Goal: Check status

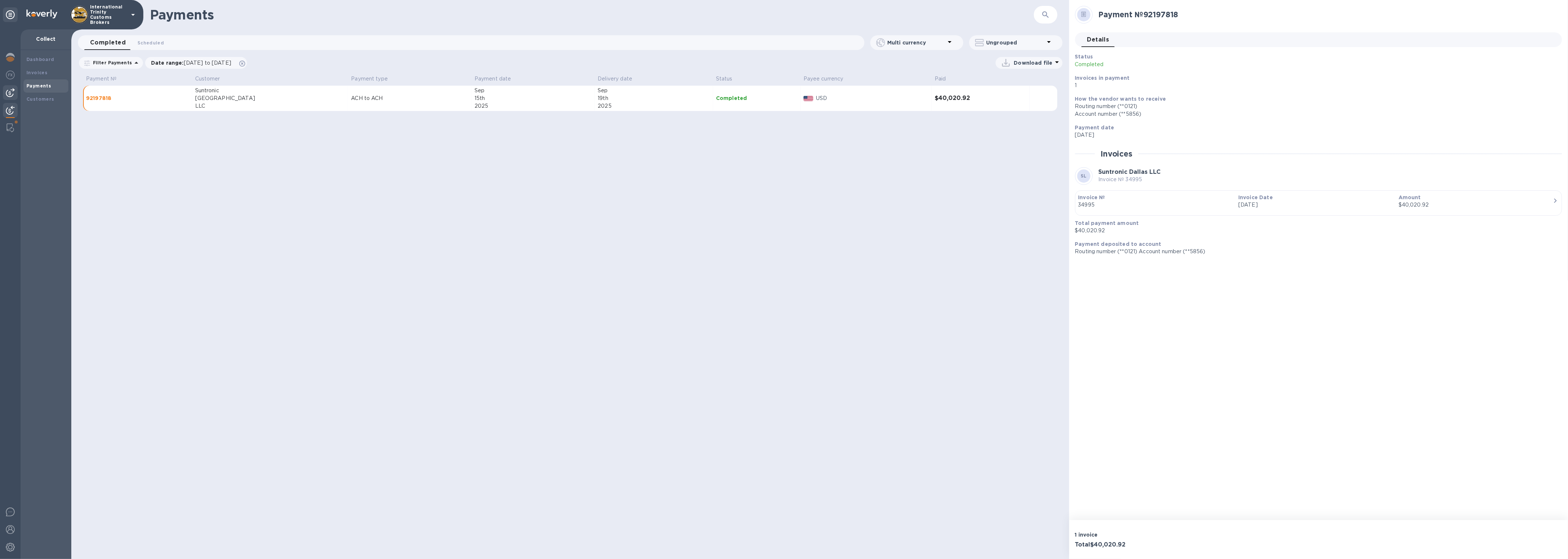
click at [5, 96] on div at bounding box center [10, 93] width 15 height 15
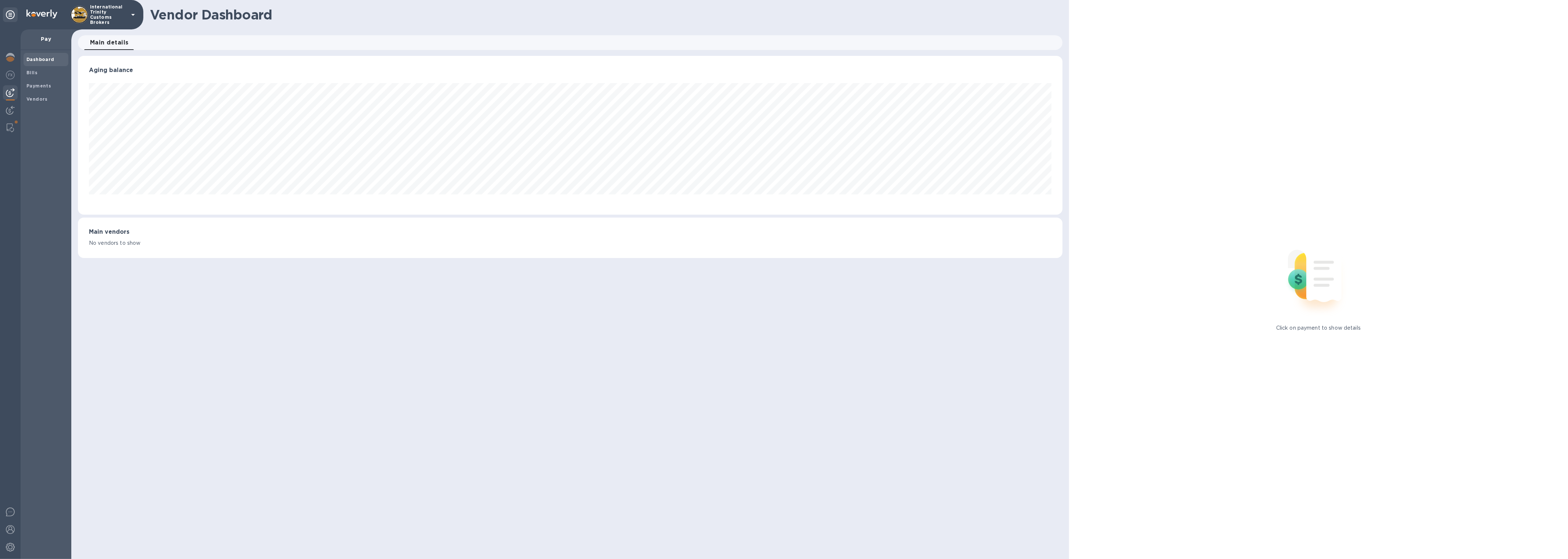
scroll to position [159, 984]
click at [44, 74] on span "Bills" at bounding box center [46, 73] width 39 height 7
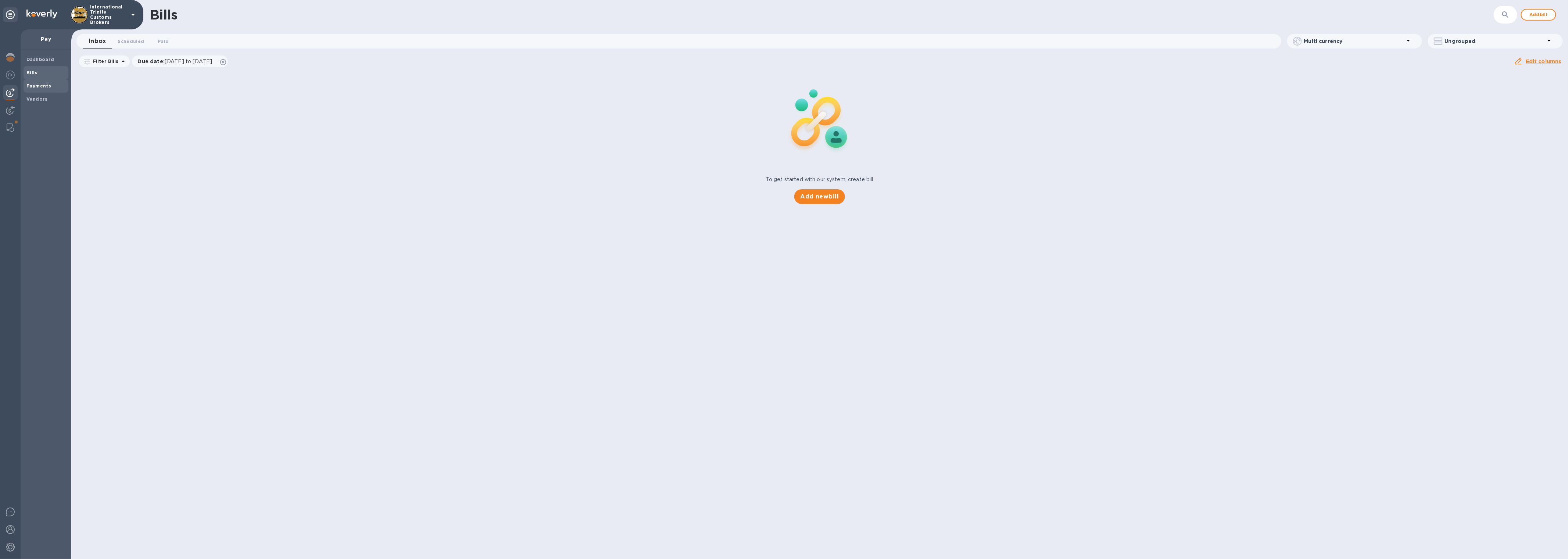
click at [44, 83] on b "Payments" at bounding box center [38, 85] width 24 height 5
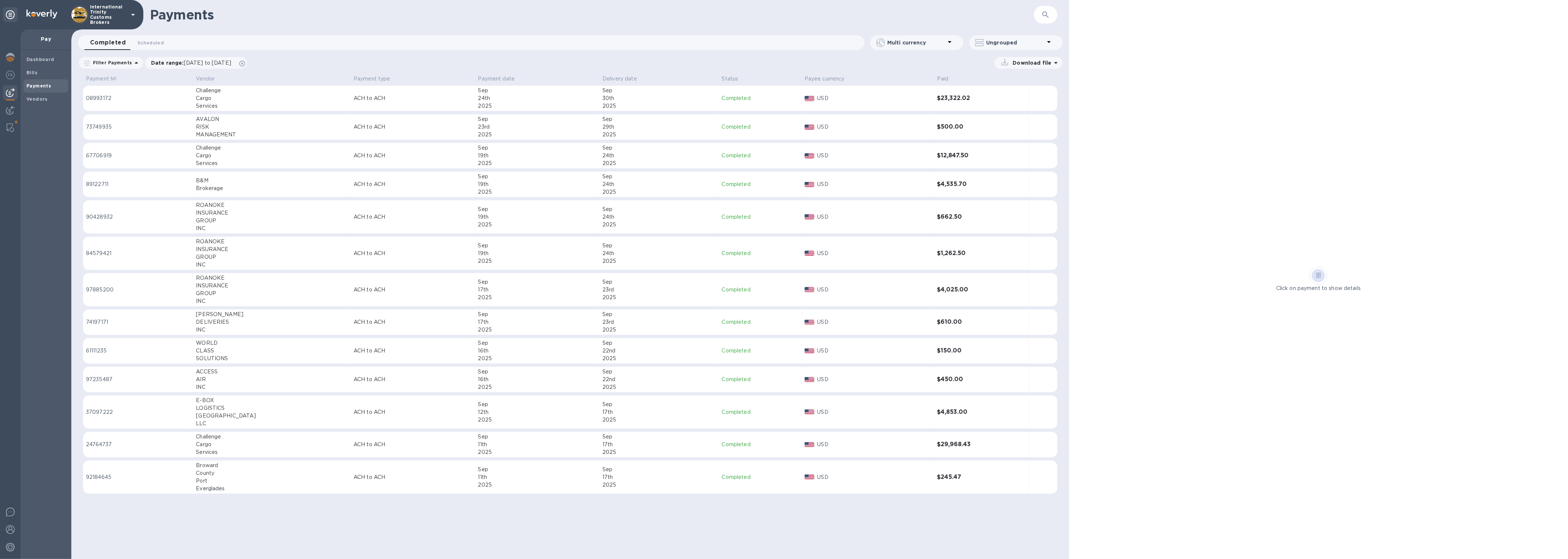
click at [262, 100] on div "Cargo" at bounding box center [271, 98] width 152 height 8
